Goal: Task Accomplishment & Management: Manage account settings

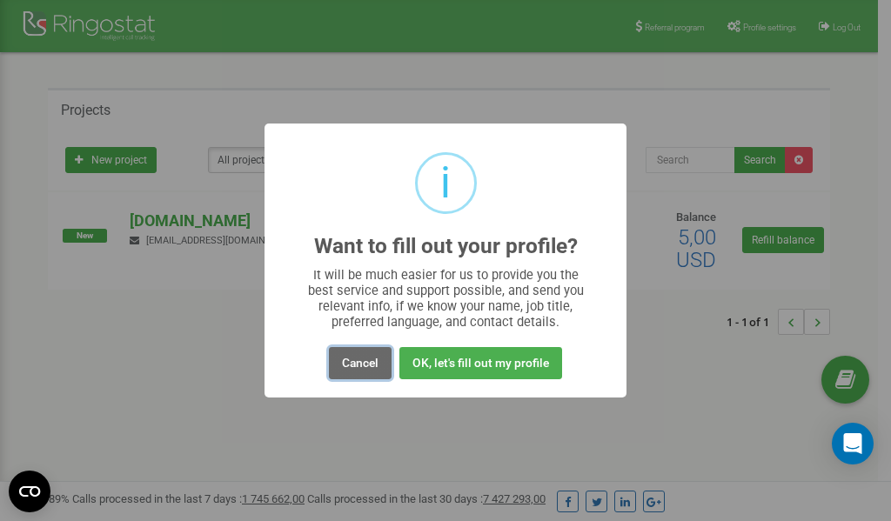
click at [366, 367] on button "Cancel" at bounding box center [360, 363] width 63 height 32
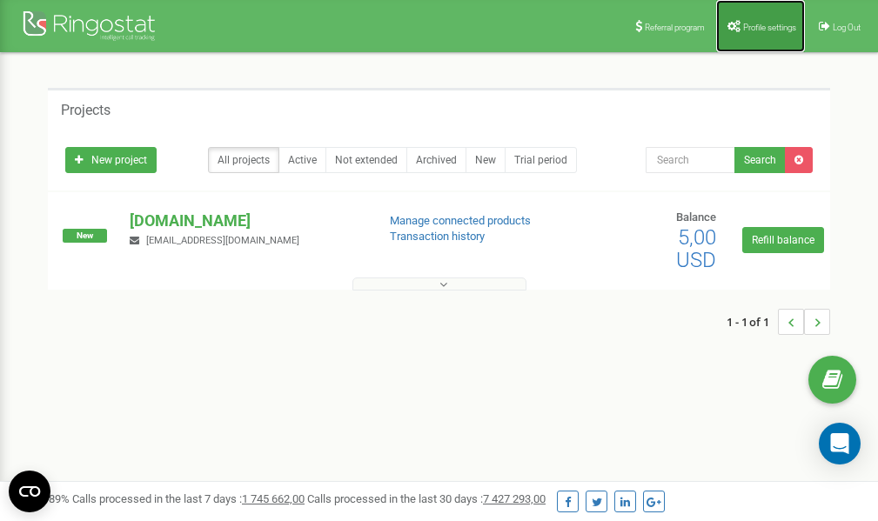
click at [753, 30] on span "Profile settings" at bounding box center [769, 28] width 53 height 10
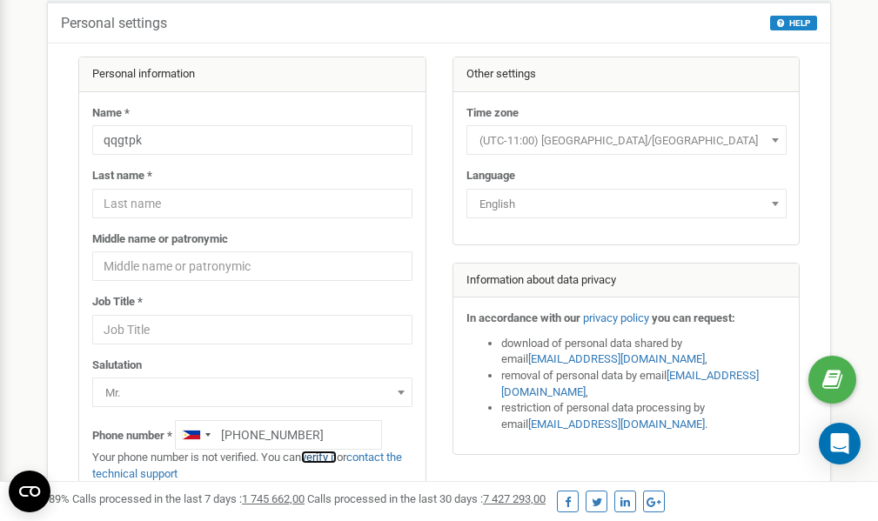
click at [332, 456] on link "verify it" at bounding box center [319, 457] width 36 height 13
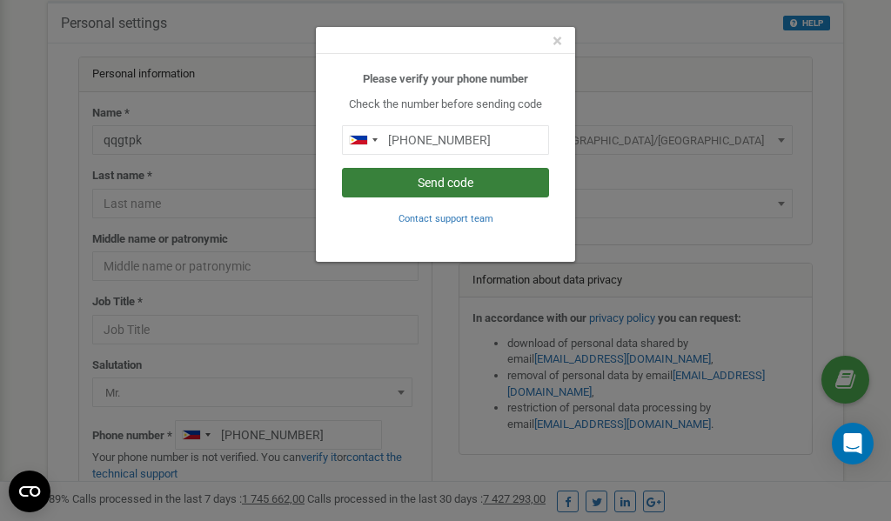
click at [458, 185] on button "Send code" at bounding box center [445, 183] width 207 height 30
